Goal: Find specific page/section: Find specific page/section

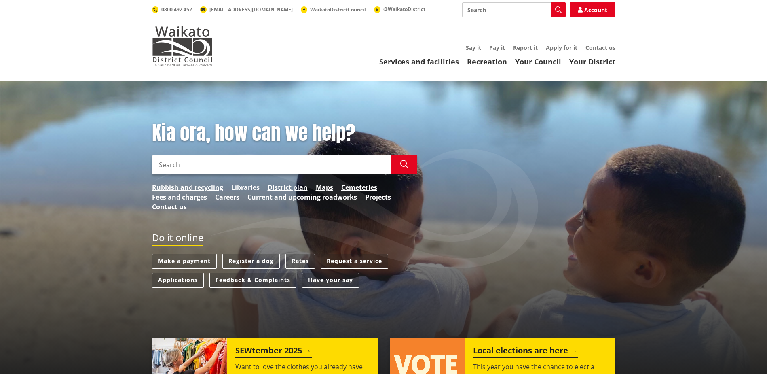
click at [238, 188] on link "Libraries" at bounding box center [245, 187] width 28 height 10
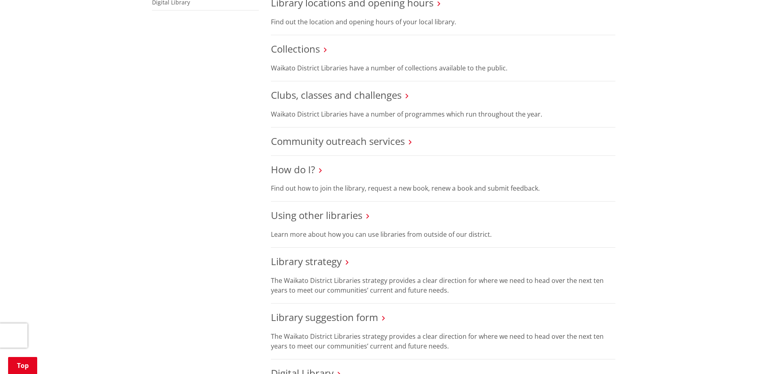
scroll to position [404, 0]
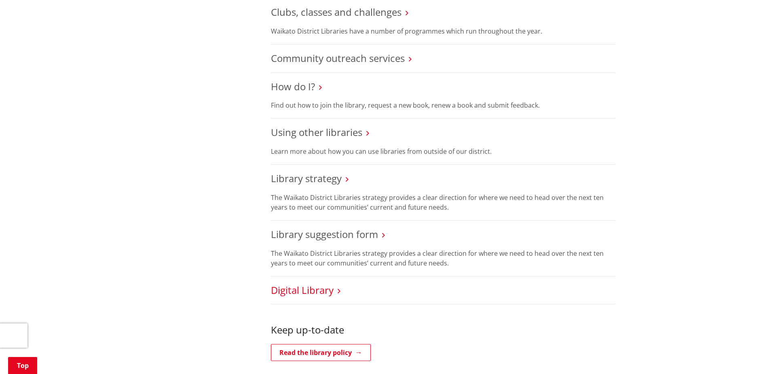
click at [321, 283] on link "Digital Library" at bounding box center [302, 289] width 63 height 13
